Goal: Information Seeking & Learning: Learn about a topic

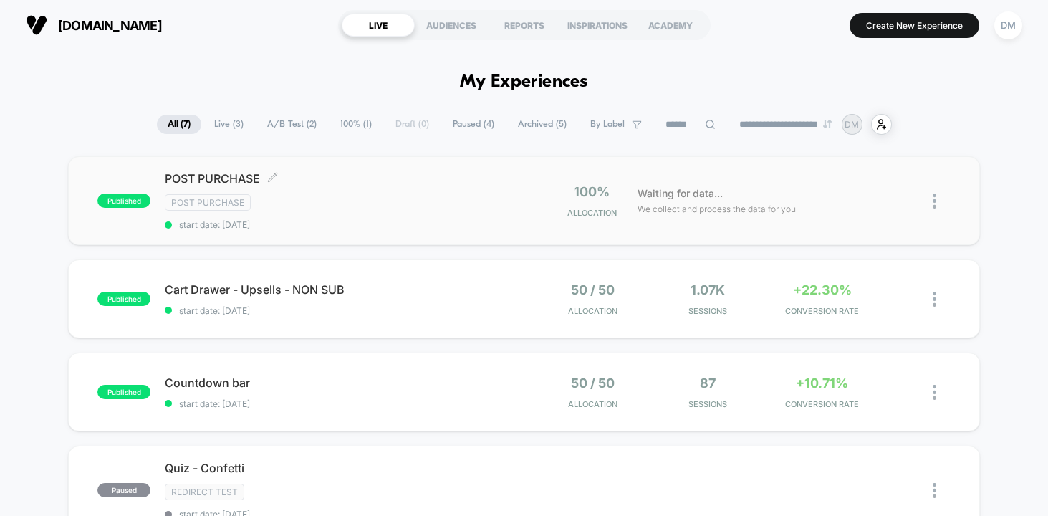
click at [377, 207] on div "Post Purchase" at bounding box center [344, 202] width 359 height 16
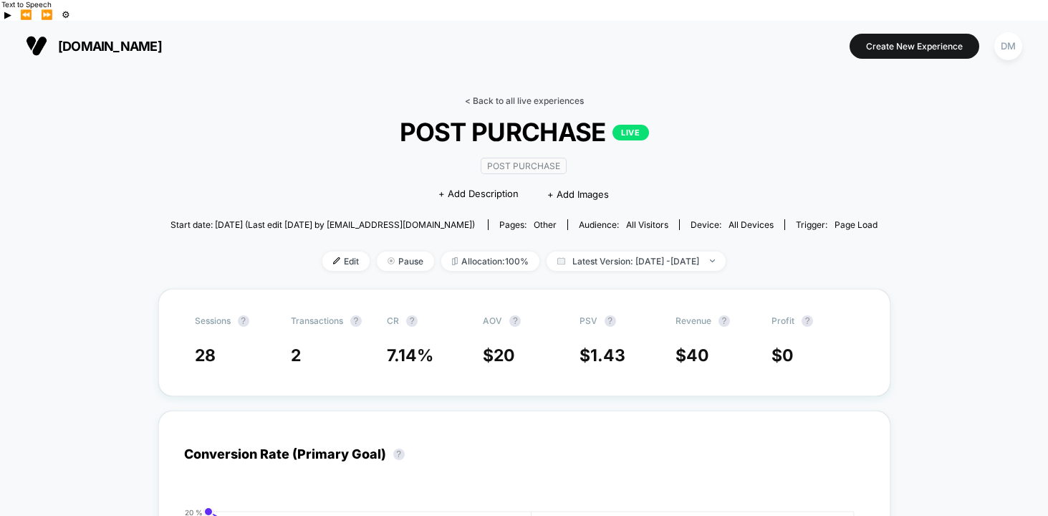
click at [531, 95] on link "< Back to all live experiences" at bounding box center [524, 100] width 119 height 11
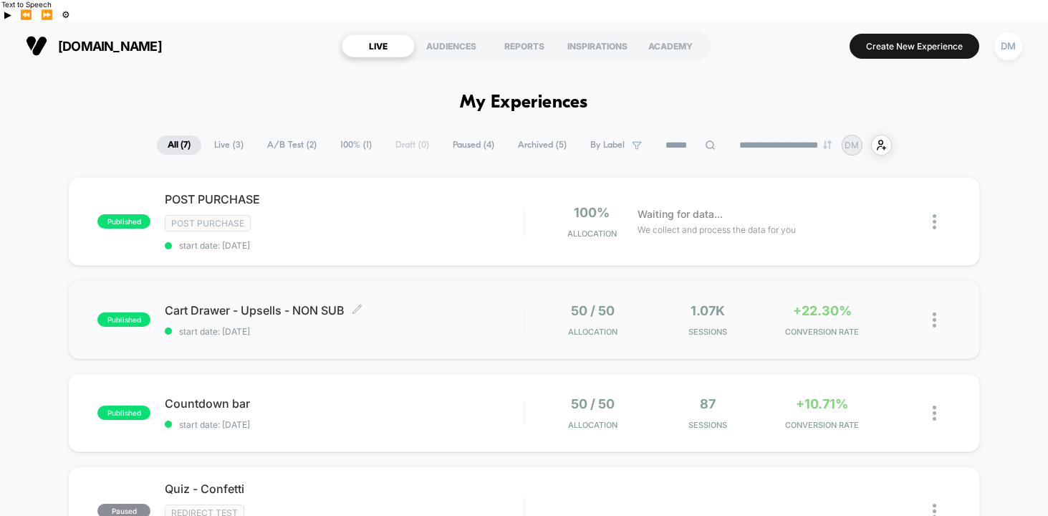
click at [462, 303] on span "Cart Drawer - Upsells - NON SUB Click to edit experience details" at bounding box center [344, 310] width 359 height 14
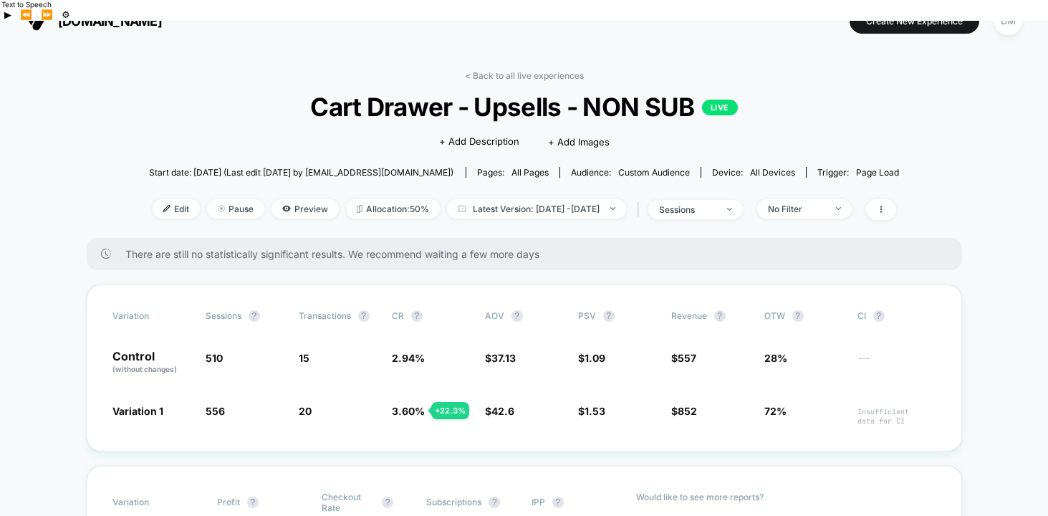
scroll to position [17, 0]
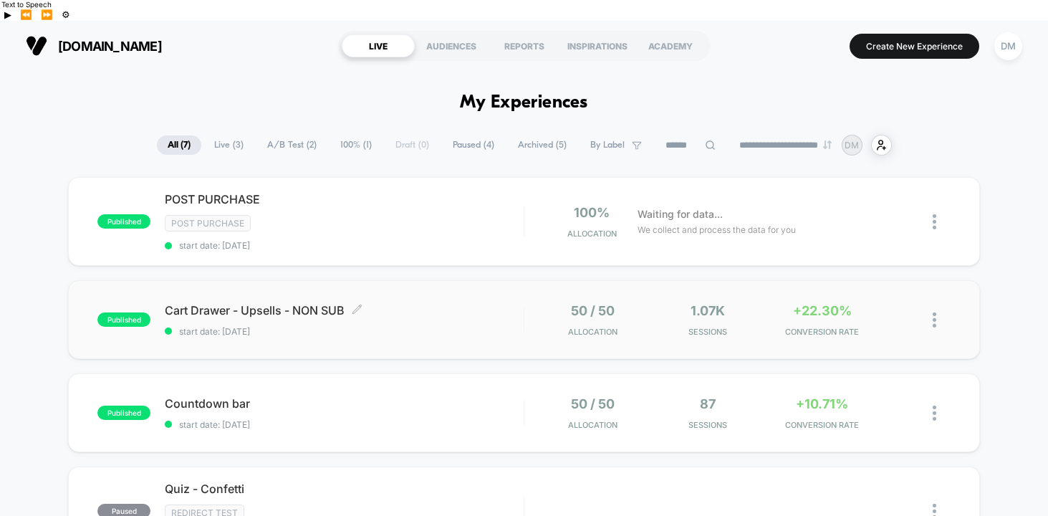
click at [423, 303] on div "Cart Drawer - Upsells - NON SUB Click to edit experience details Click to edit …" at bounding box center [344, 320] width 359 height 34
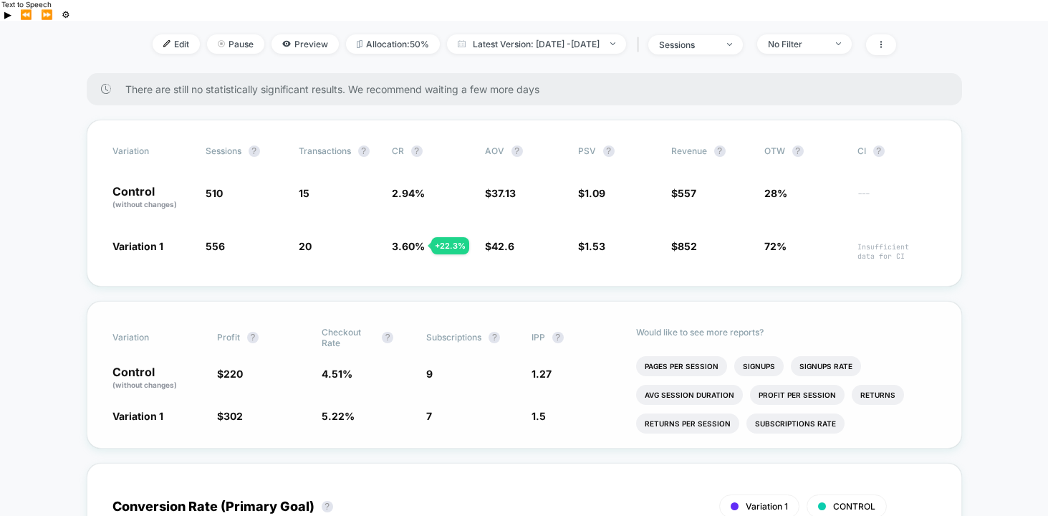
scroll to position [25, 0]
click at [767, 413] on li "Subscriptions Rate" at bounding box center [795, 423] width 98 height 20
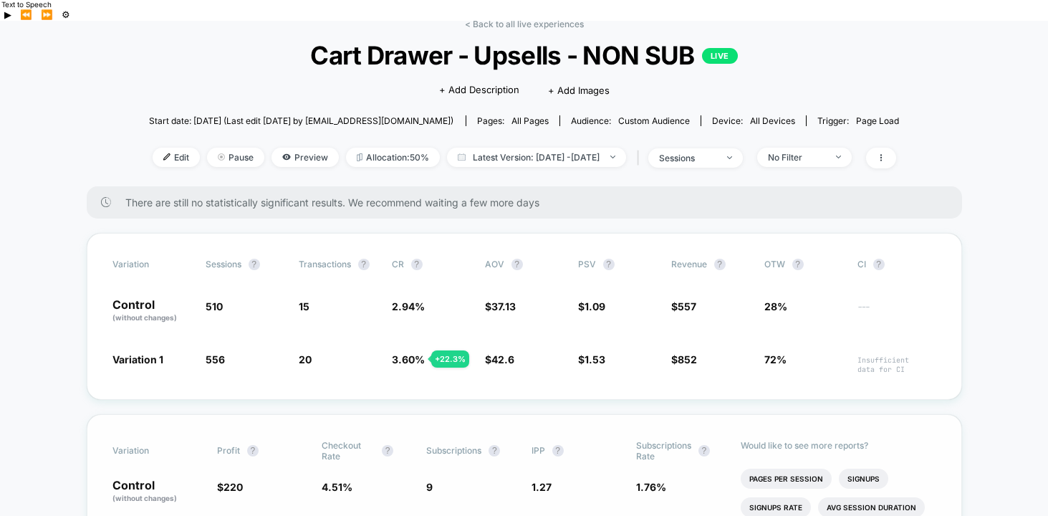
scroll to position [0, 0]
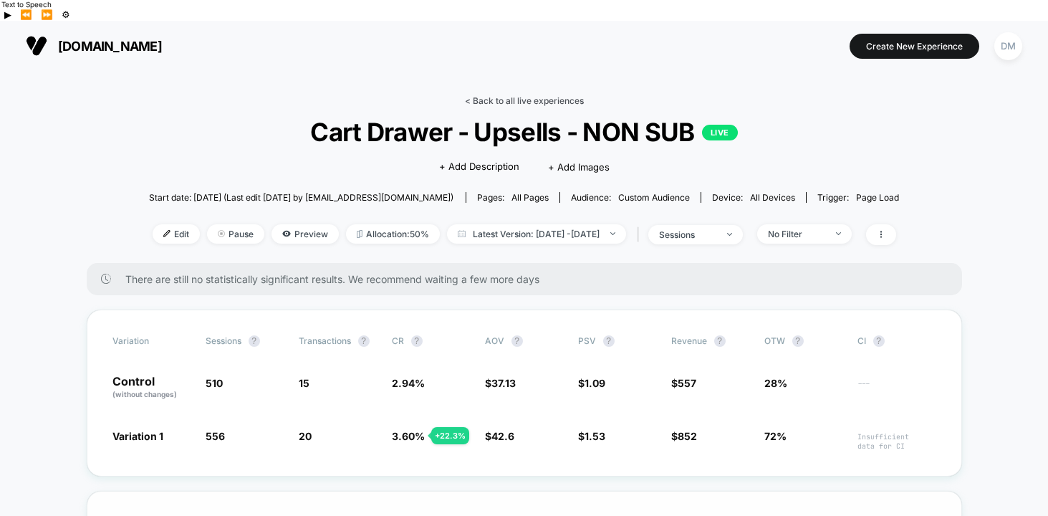
click at [483, 95] on link "< Back to all live experiences" at bounding box center [524, 100] width 119 height 11
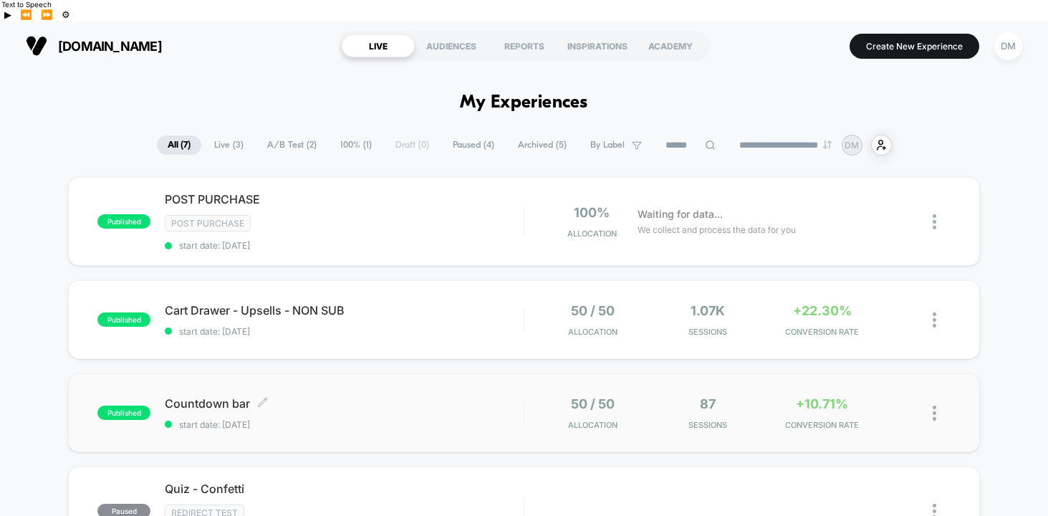
click at [434, 396] on span "Countdown bar Click to edit experience details" at bounding box center [344, 403] width 359 height 14
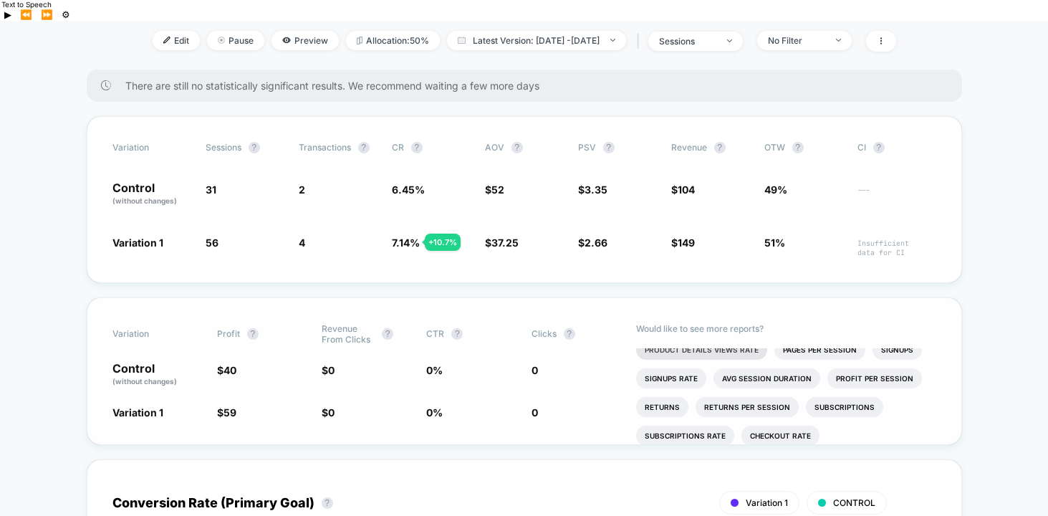
scroll to position [38, 0]
click at [823, 396] on li "Subscriptions" at bounding box center [844, 406] width 77 height 20
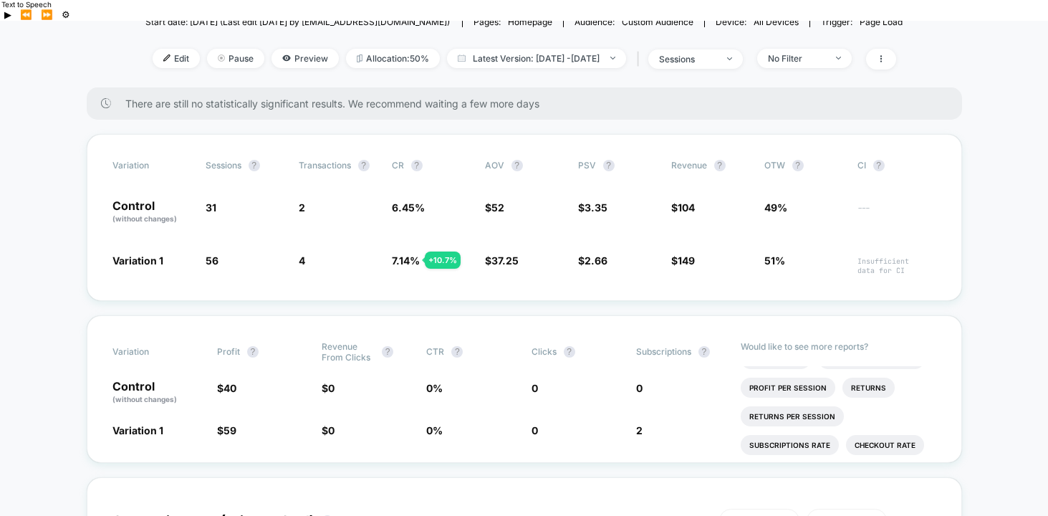
scroll to position [109, 0]
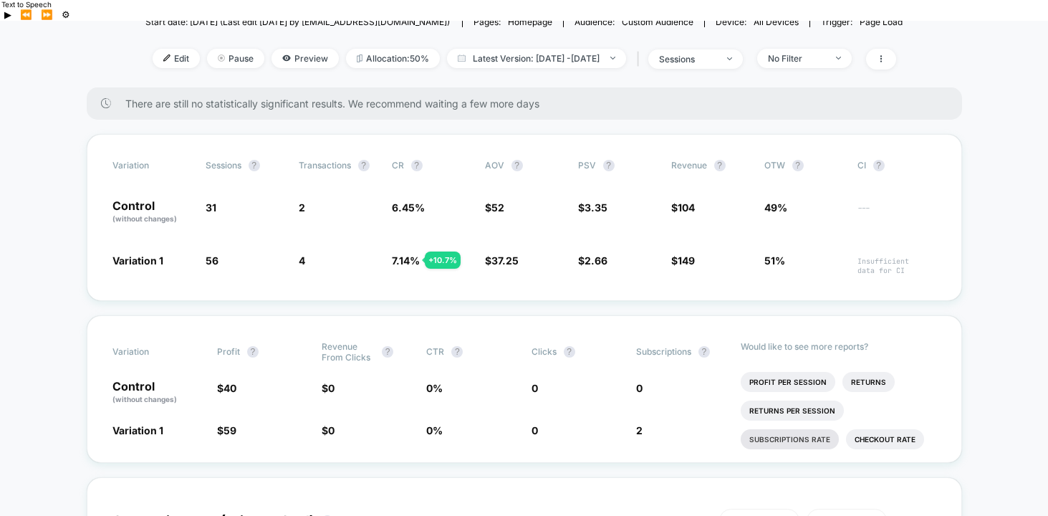
click at [786, 429] on li "Subscriptions Rate" at bounding box center [790, 439] width 98 height 20
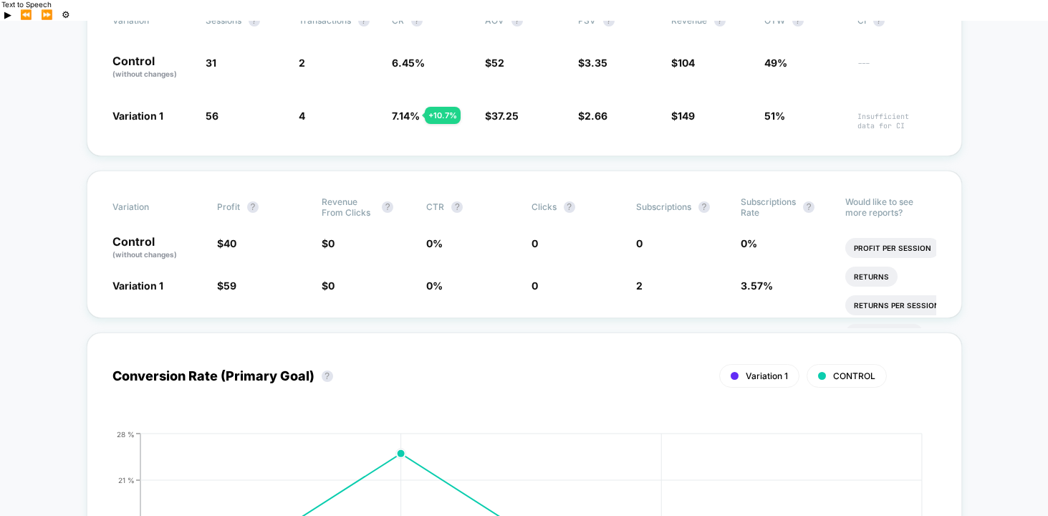
scroll to position [321, 0]
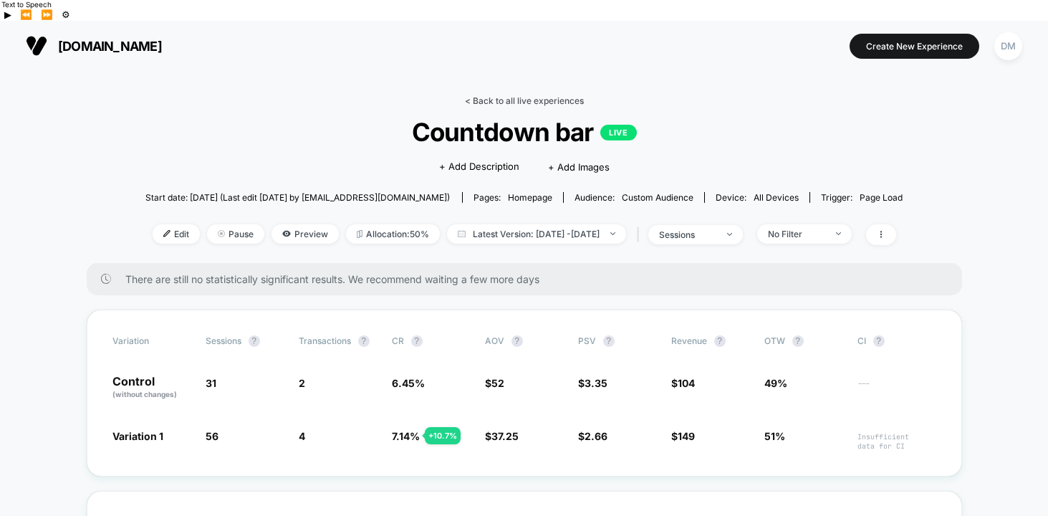
click at [516, 95] on link "< Back to all live experiences" at bounding box center [524, 100] width 119 height 11
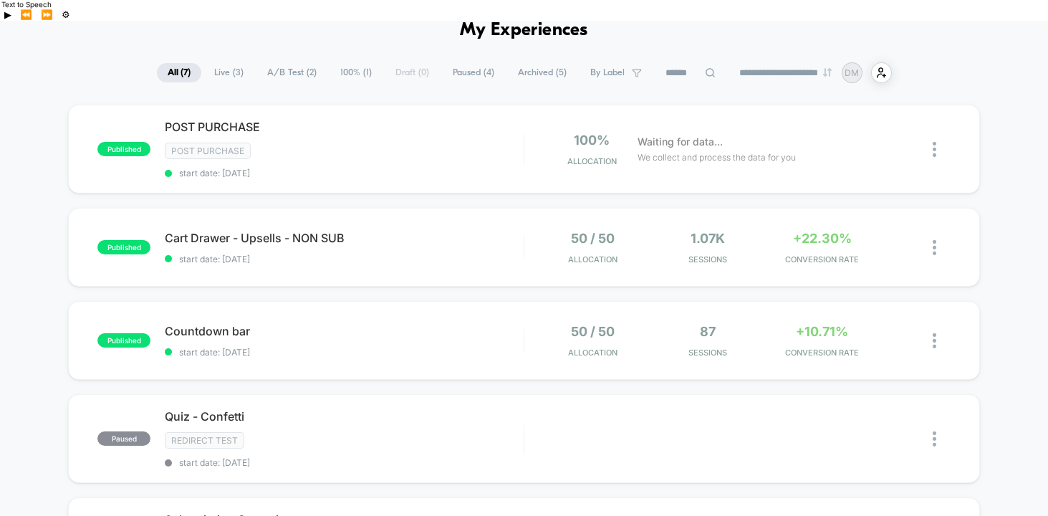
scroll to position [64, 0]
